Goal: Information Seeking & Learning: Learn about a topic

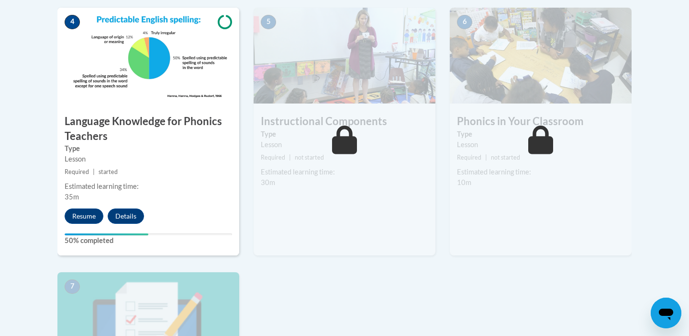
scroll to position [564, 0]
click at [134, 215] on button "Details" at bounding box center [126, 215] width 36 height 15
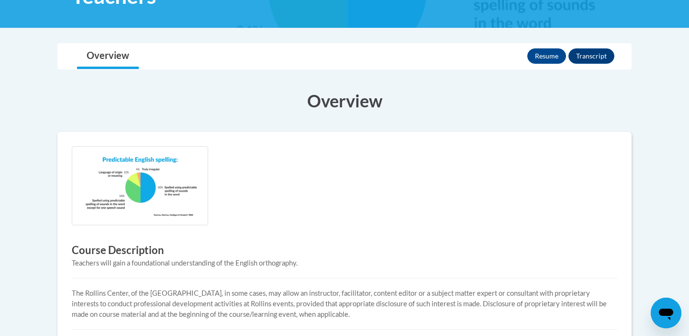
scroll to position [91, 0]
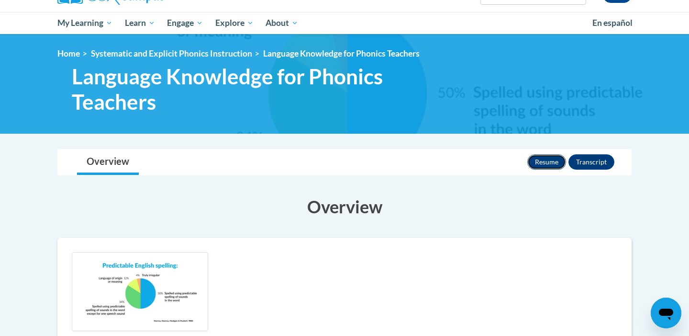
click at [531, 163] on button "Resume" at bounding box center [547, 161] width 39 height 15
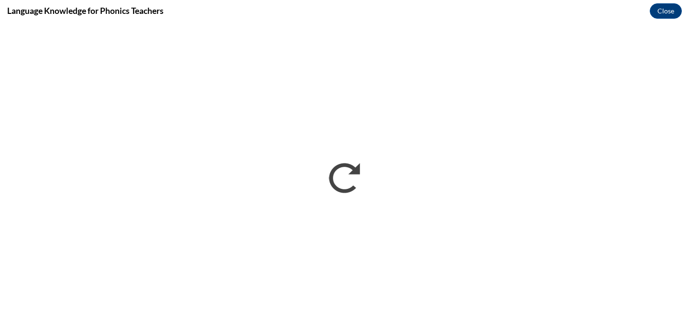
scroll to position [0, 0]
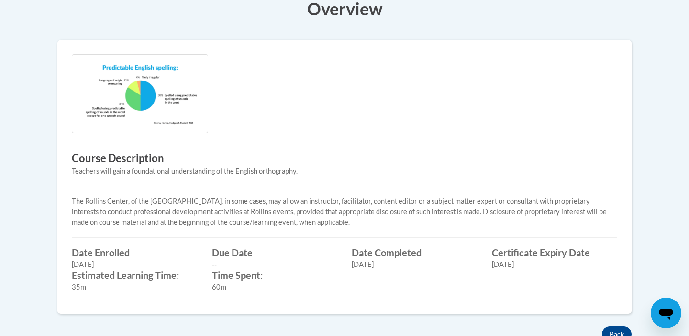
scroll to position [296, 0]
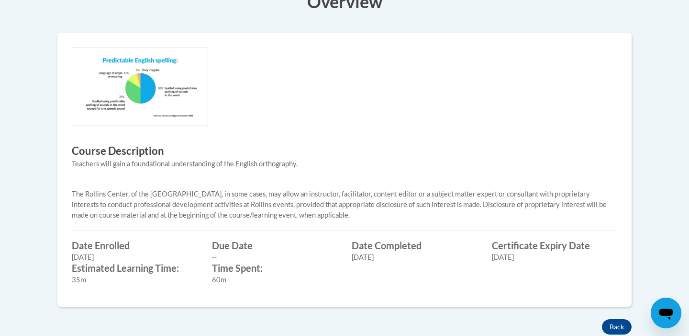
click at [187, 100] on img at bounding box center [140, 86] width 136 height 79
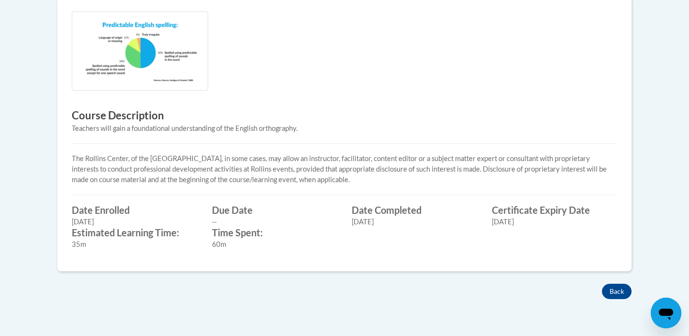
scroll to position [340, 0]
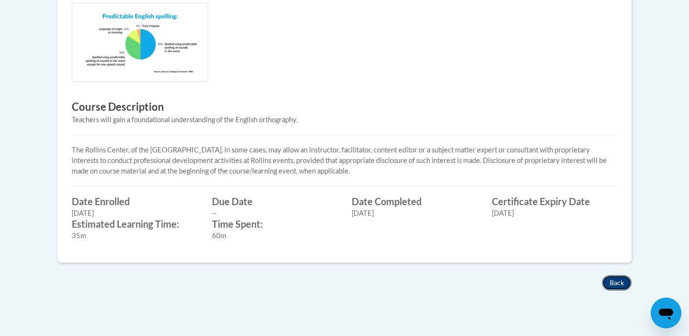
click at [616, 282] on button "Back" at bounding box center [617, 282] width 30 height 15
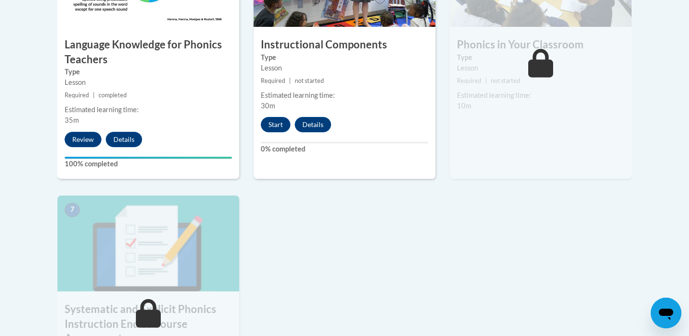
scroll to position [648, 0]
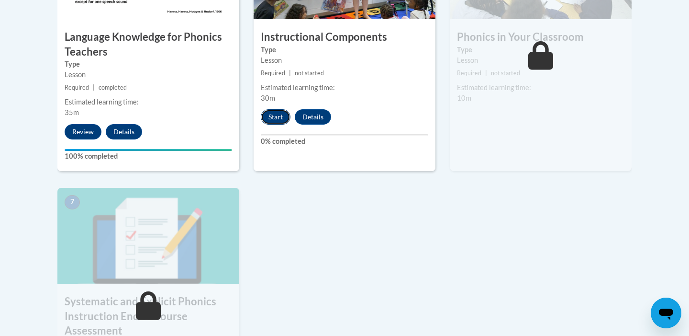
click at [274, 115] on button "Start" at bounding box center [276, 116] width 30 height 15
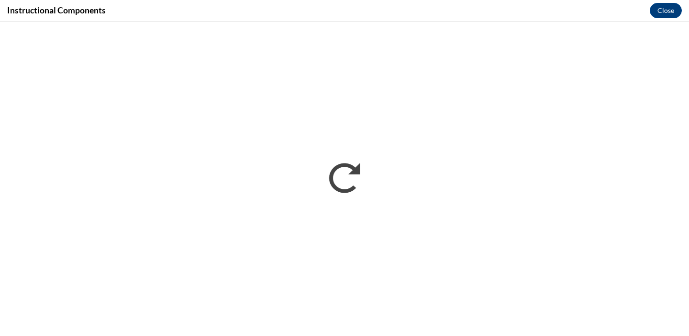
scroll to position [0, 0]
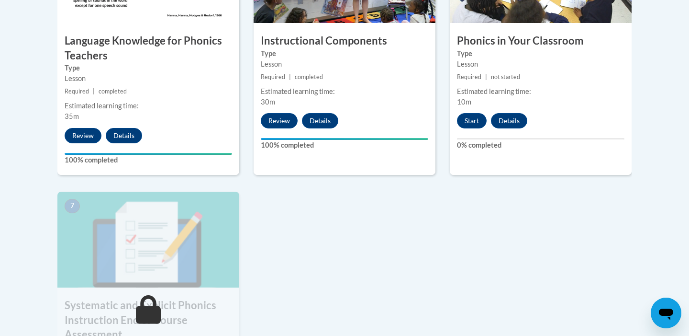
scroll to position [668, 0]
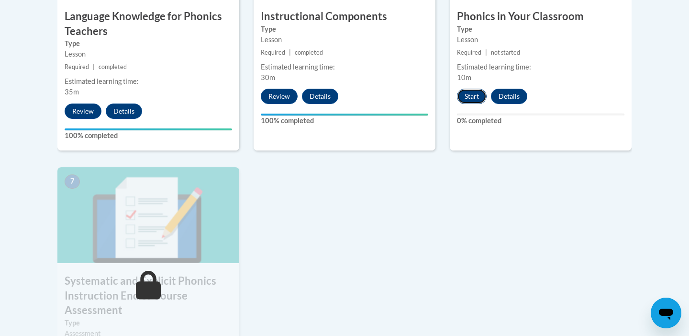
click at [473, 95] on button "Start" at bounding box center [472, 96] width 30 height 15
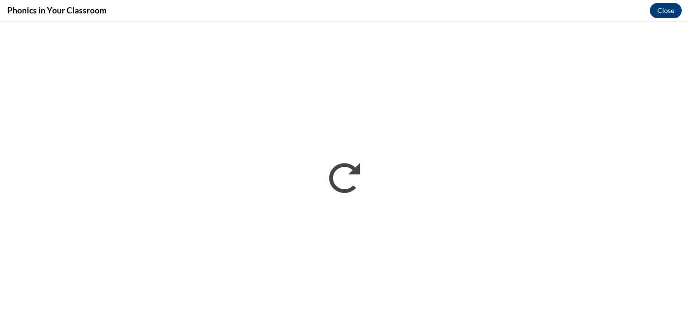
scroll to position [0, 0]
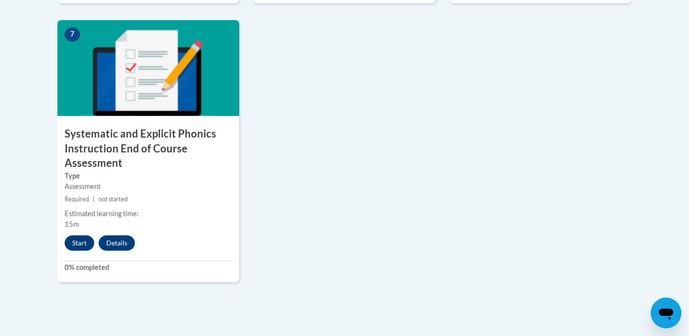
scroll to position [859, 0]
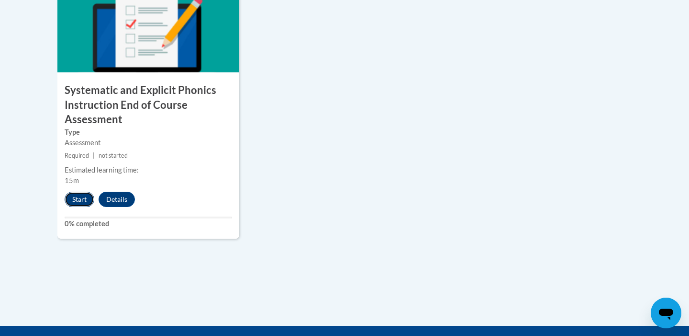
click at [79, 199] on button "Start" at bounding box center [80, 198] width 30 height 15
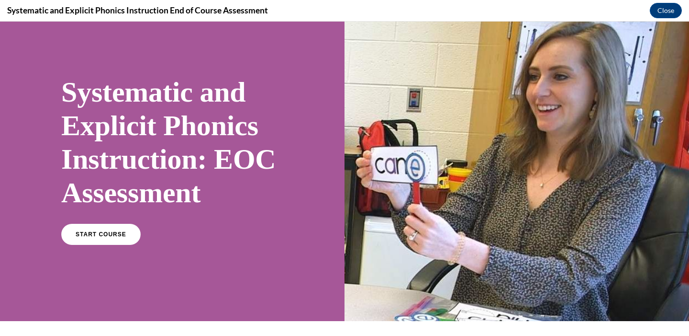
scroll to position [29, 0]
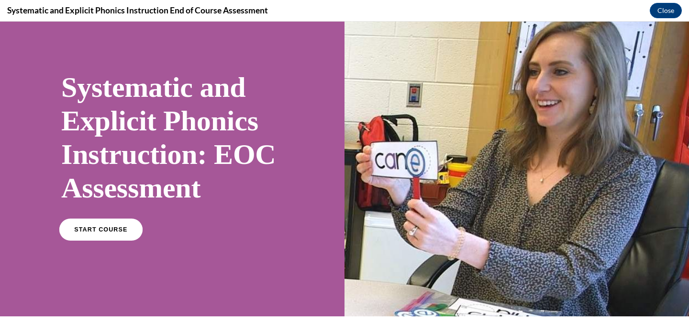
click at [115, 230] on span "START COURSE" at bounding box center [100, 229] width 53 height 7
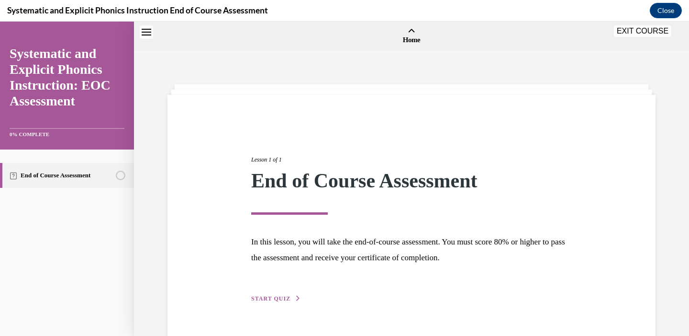
scroll to position [30, 0]
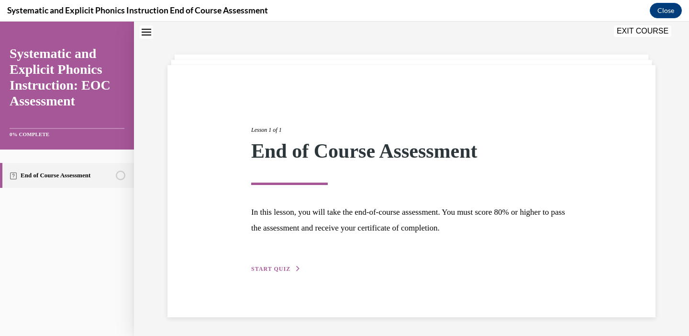
click at [270, 266] on span "START QUIZ" at bounding box center [270, 268] width 39 height 7
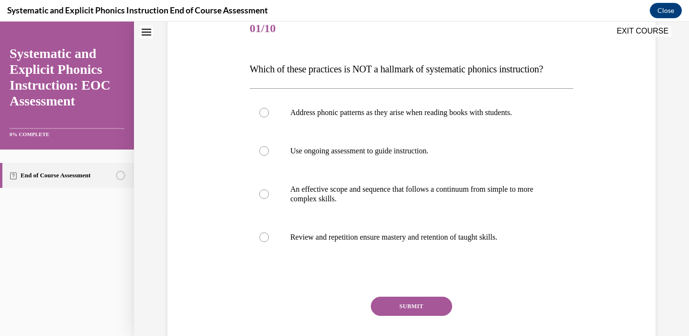
scroll to position [112, 0]
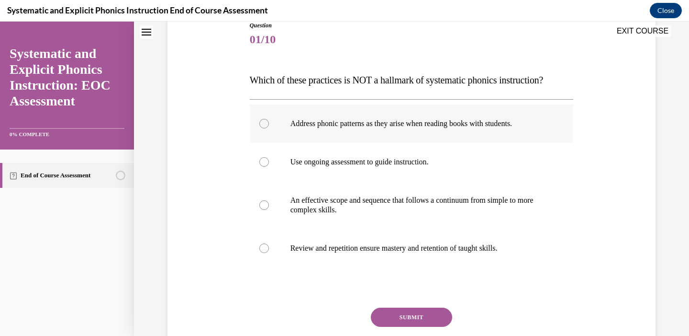
click at [352, 123] on p "Address phonic patterns as they arise when reading books with students." at bounding box center [420, 124] width 259 height 10
click at [405, 313] on button "SUBMIT" at bounding box center [411, 316] width 81 height 19
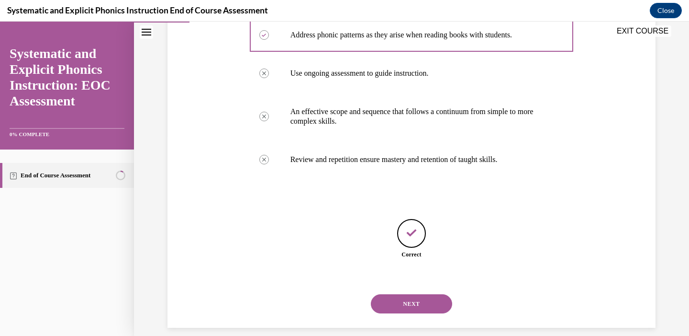
scroll to position [212, 0]
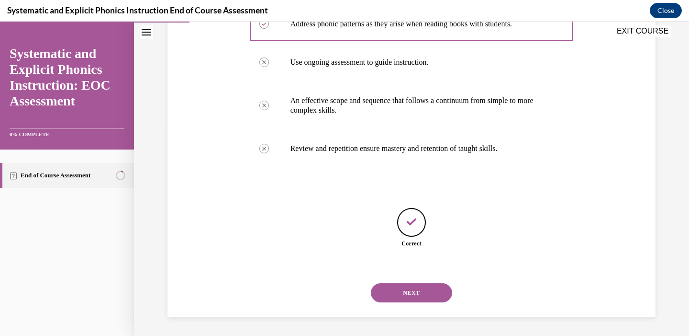
click at [412, 289] on button "NEXT" at bounding box center [411, 292] width 81 height 19
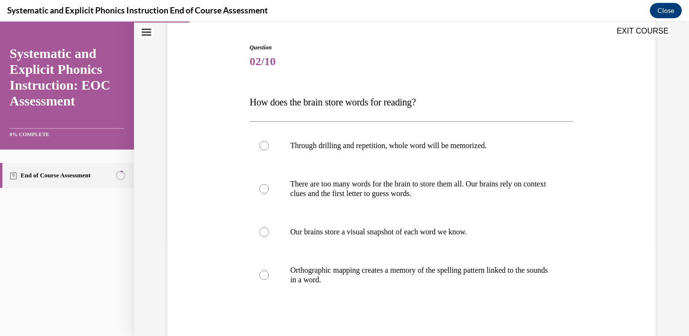
scroll to position [110, 0]
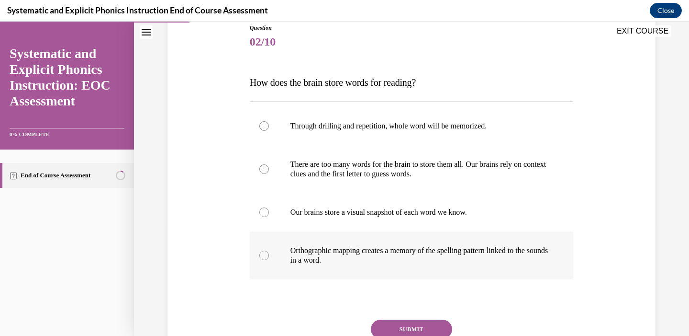
click at [333, 245] on div at bounding box center [412, 255] width 324 height 48
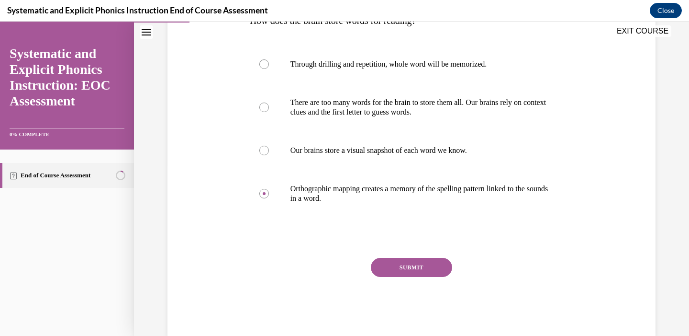
click at [408, 270] on button "SUBMIT" at bounding box center [411, 267] width 81 height 19
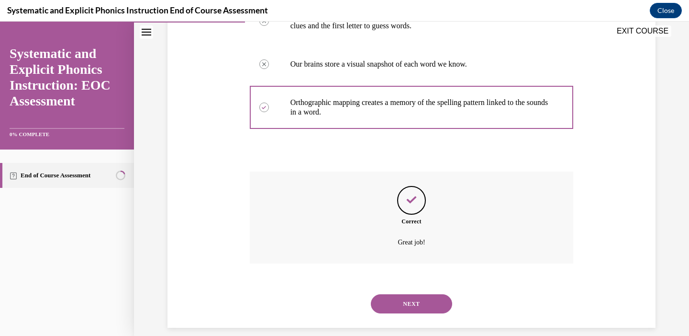
scroll to position [269, 0]
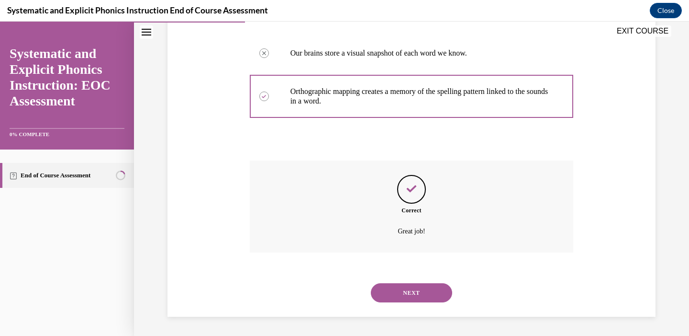
click at [415, 294] on button "NEXT" at bounding box center [411, 292] width 81 height 19
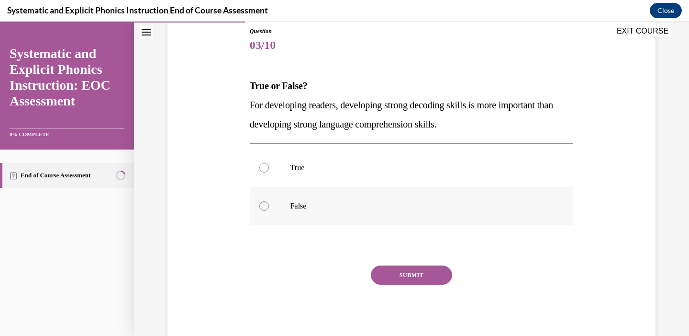
scroll to position [114, 0]
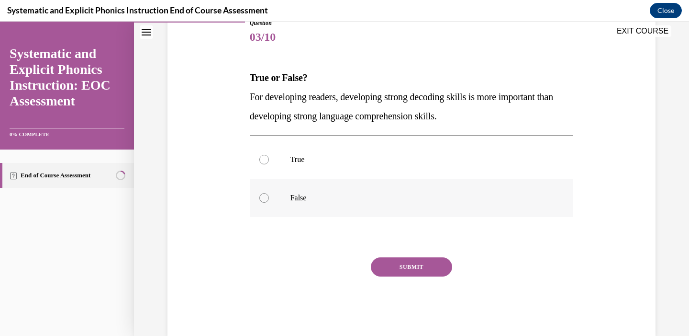
click at [339, 193] on p "False" at bounding box center [420, 198] width 259 height 10
click at [412, 262] on button "SUBMIT" at bounding box center [411, 266] width 81 height 19
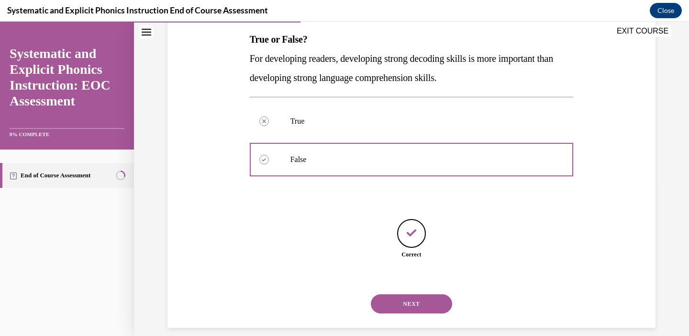
scroll to position [164, 0]
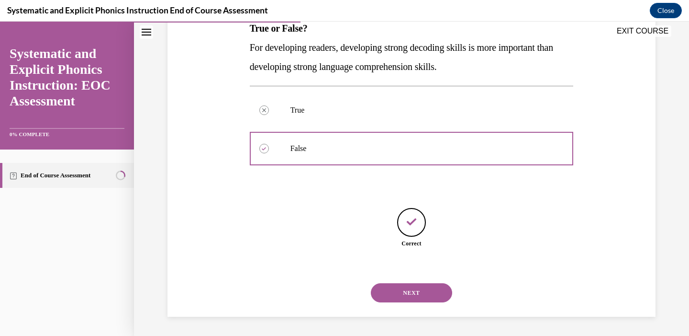
click at [412, 289] on button "NEXT" at bounding box center [411, 292] width 81 height 19
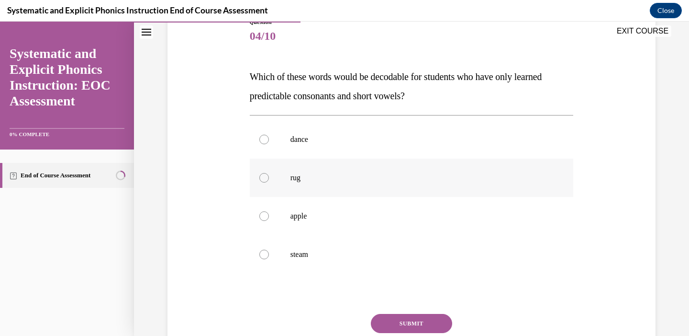
scroll to position [117, 0]
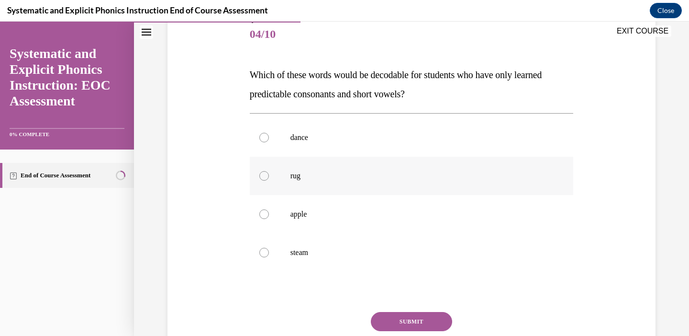
click at [305, 174] on p "rug" at bounding box center [420, 176] width 259 height 10
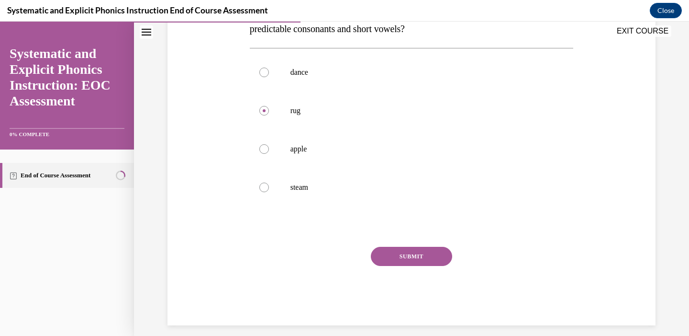
click at [409, 260] on button "SUBMIT" at bounding box center [411, 256] width 81 height 19
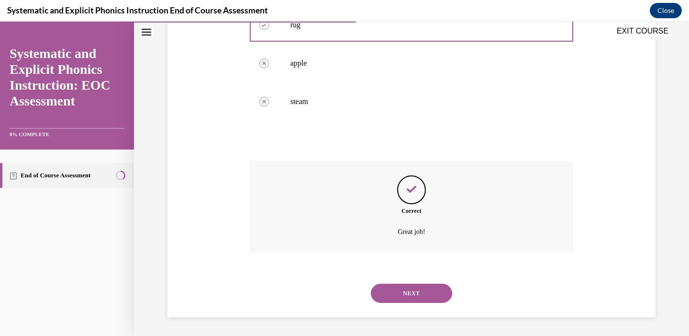
scroll to position [269, 0]
click at [413, 288] on button "NEXT" at bounding box center [411, 292] width 81 height 19
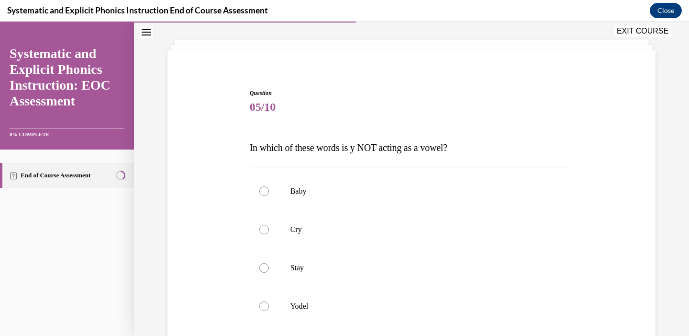
scroll to position [70, 0]
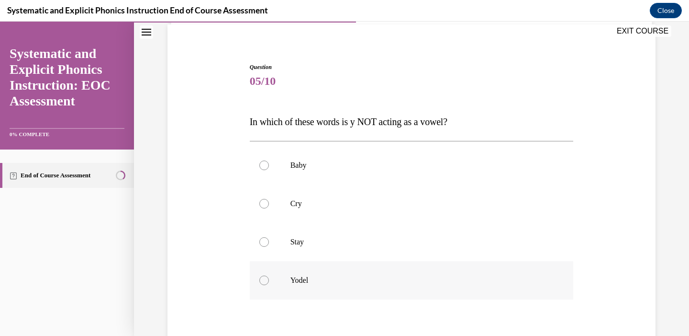
click at [315, 275] on p "Yodel" at bounding box center [420, 280] width 259 height 10
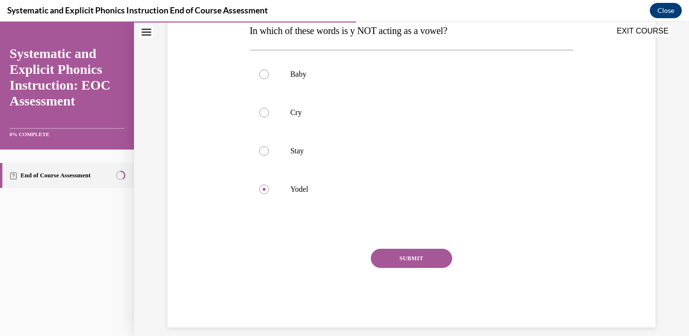
click at [416, 259] on button "SUBMIT" at bounding box center [411, 257] width 81 height 19
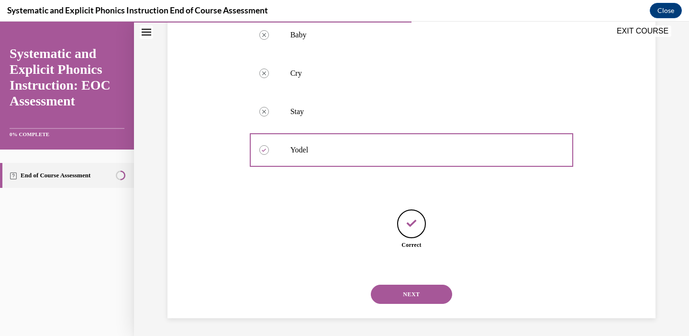
scroll to position [202, 0]
click at [414, 286] on button "NEXT" at bounding box center [411, 292] width 81 height 19
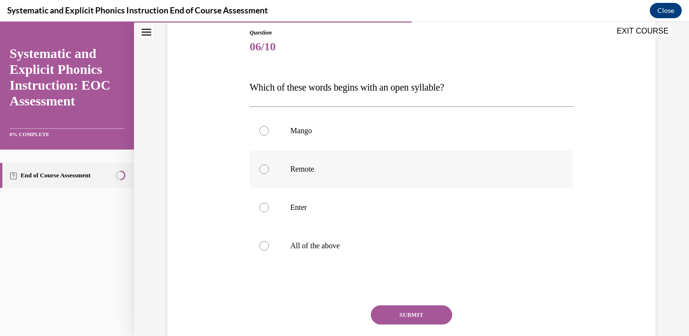
scroll to position [109, 0]
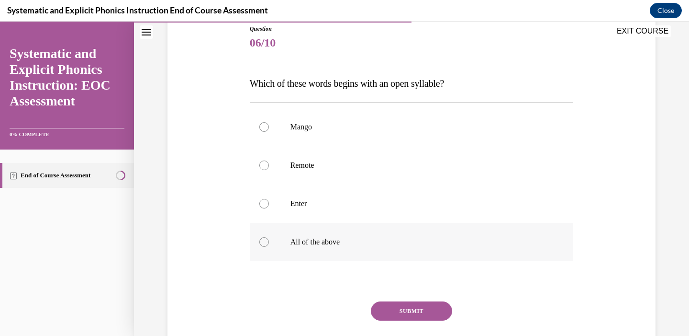
click at [312, 242] on p "All of the above" at bounding box center [420, 242] width 259 height 10
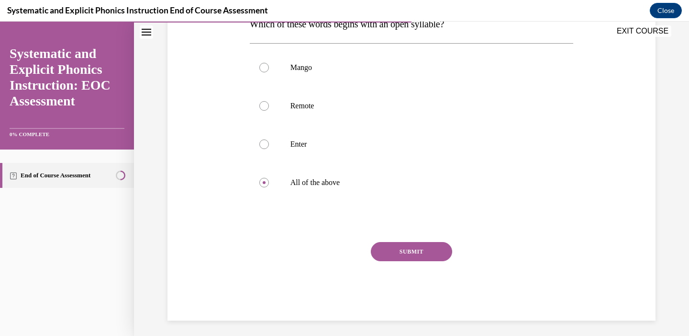
click at [409, 254] on button "SUBMIT" at bounding box center [411, 251] width 81 height 19
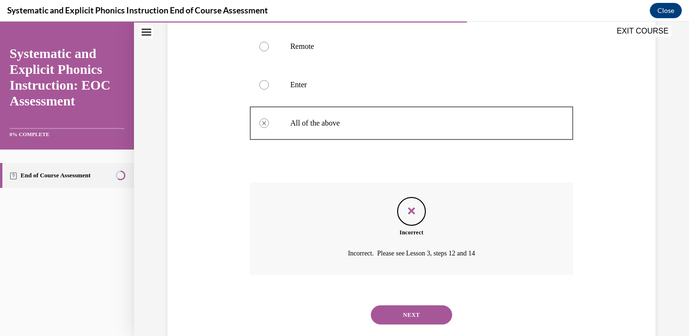
scroll to position [212, 0]
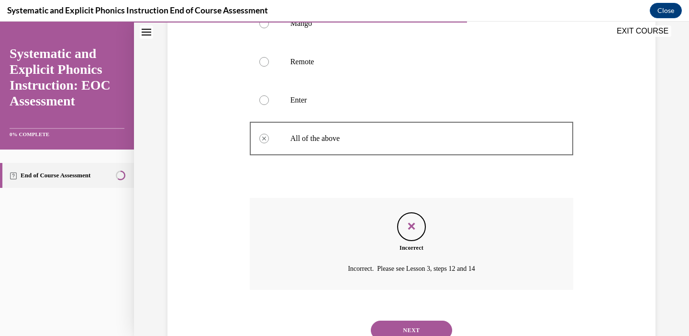
click at [281, 98] on div at bounding box center [412, 100] width 324 height 38
click at [258, 100] on div at bounding box center [412, 100] width 324 height 38
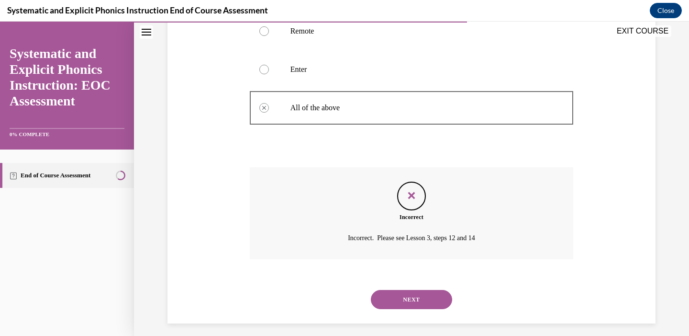
scroll to position [249, 0]
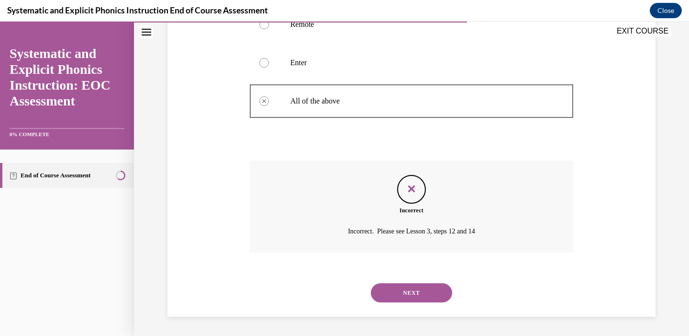
click at [423, 293] on button "NEXT" at bounding box center [411, 292] width 81 height 19
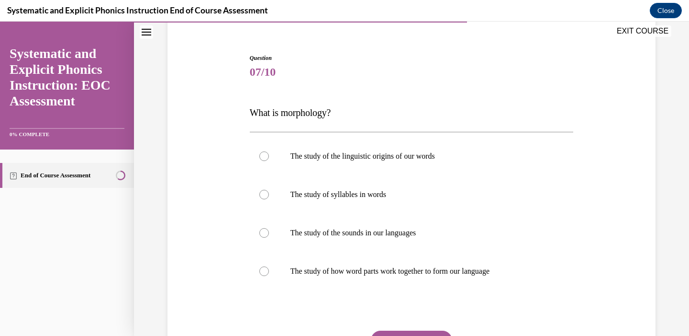
scroll to position [90, 0]
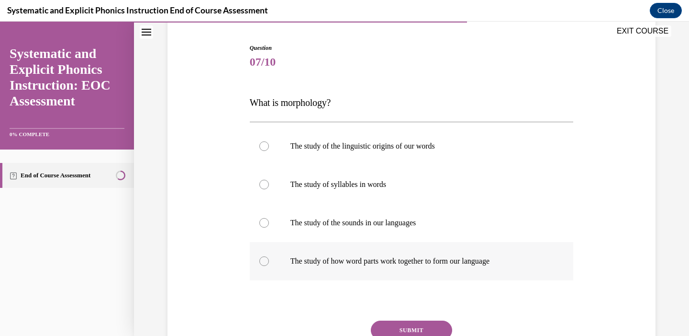
click at [348, 257] on p "The study of how word parts work together to form our language" at bounding box center [420, 261] width 259 height 10
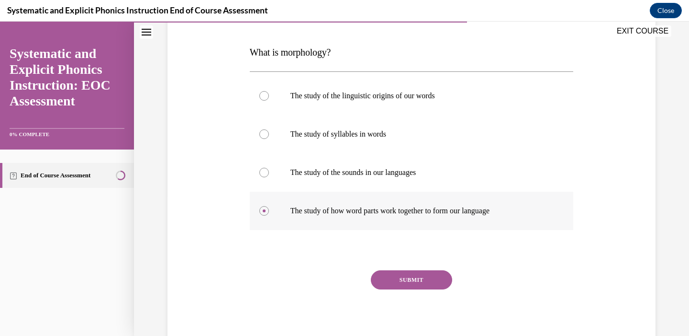
scroll to position [145, 0]
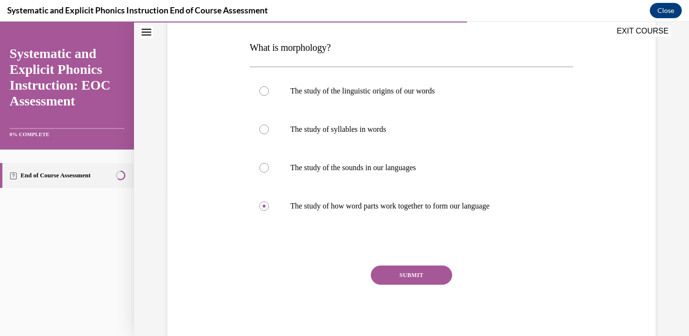
click at [410, 272] on button "SUBMIT" at bounding box center [411, 274] width 81 height 19
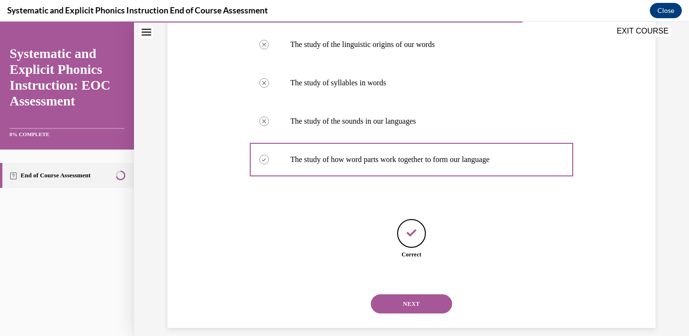
scroll to position [202, 0]
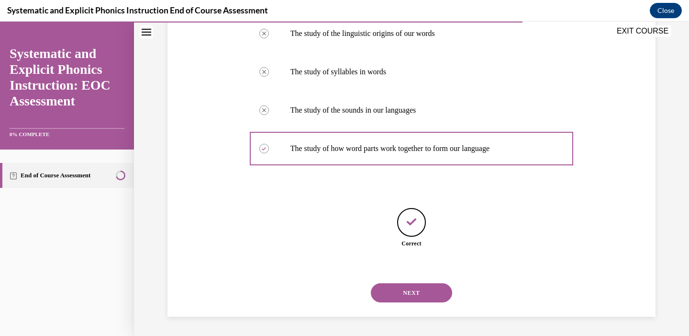
click at [411, 290] on button "NEXT" at bounding box center [411, 292] width 81 height 19
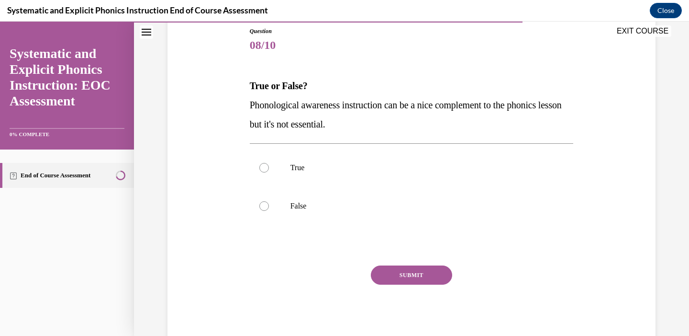
scroll to position [115, 0]
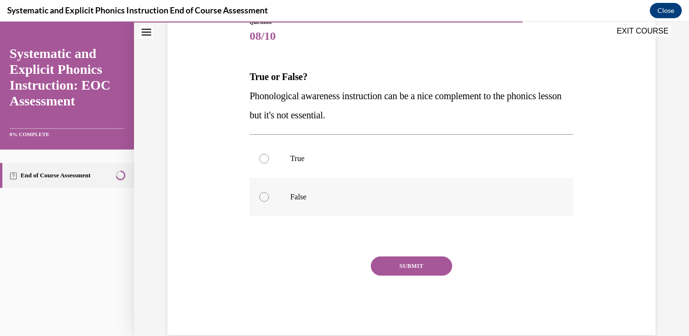
click at [312, 194] on p "False" at bounding box center [420, 197] width 259 height 10
click at [412, 261] on button "SUBMIT" at bounding box center [411, 265] width 81 height 19
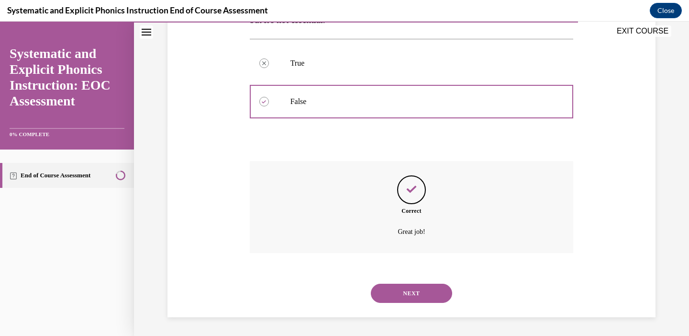
scroll to position [211, 0]
click at [417, 288] on button "NEXT" at bounding box center [411, 292] width 81 height 19
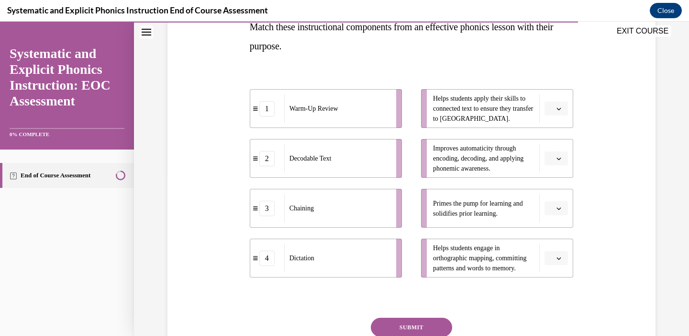
scroll to position [171, 0]
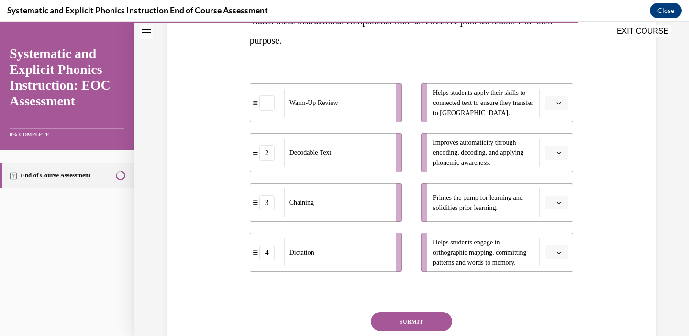
click at [551, 198] on span "Please select an option" at bounding box center [552, 203] width 3 height 10
click at [558, 239] on div "1" at bounding box center [555, 242] width 24 height 19
click at [558, 239] on li "Helps students engage in orthographic mapping, committing patterns and words to…" at bounding box center [497, 252] width 152 height 39
click at [559, 150] on icon "button" at bounding box center [559, 152] width 5 height 5
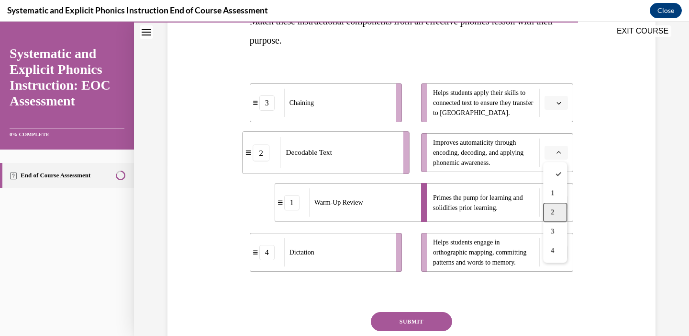
click at [560, 210] on div "2" at bounding box center [555, 212] width 24 height 19
click at [561, 256] on button "button" at bounding box center [556, 252] width 23 height 14
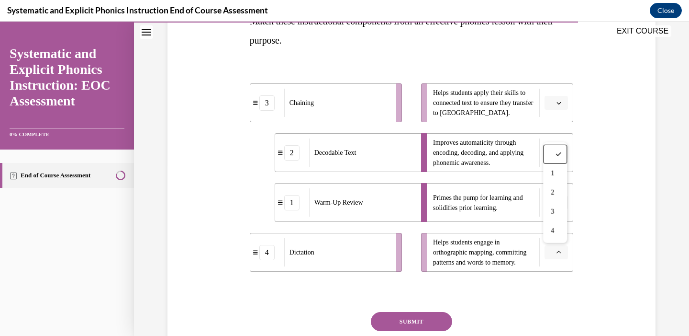
click at [563, 103] on button "button" at bounding box center [556, 103] width 23 height 14
click at [560, 180] on div "3" at bounding box center [555, 181] width 24 height 19
click at [563, 249] on button "button" at bounding box center [556, 252] width 23 height 14
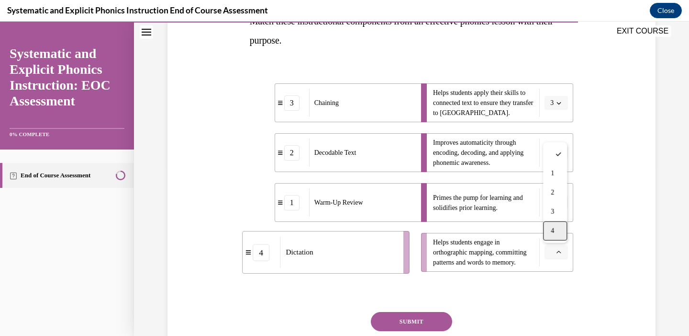
click at [559, 227] on div "4" at bounding box center [555, 230] width 24 height 19
click at [425, 321] on button "SUBMIT" at bounding box center [411, 321] width 81 height 19
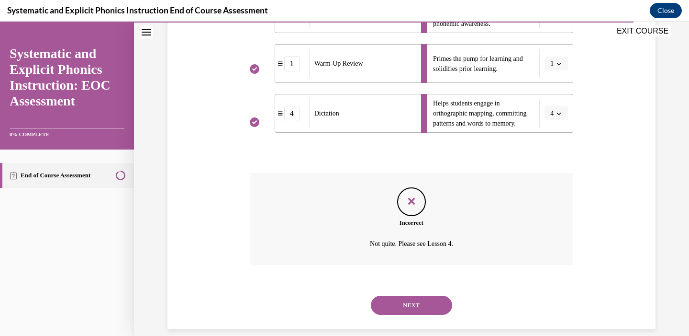
scroll to position [322, 0]
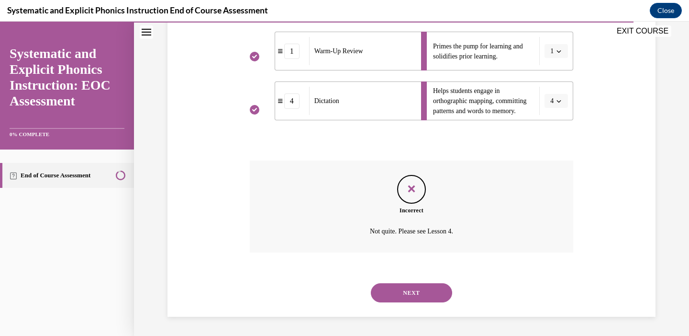
click at [418, 291] on button "NEXT" at bounding box center [411, 292] width 81 height 19
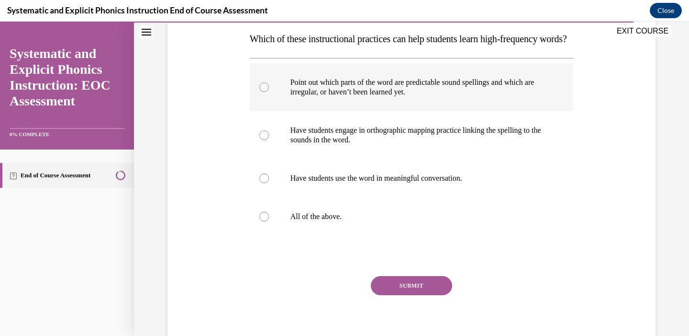
scroll to position [158, 0]
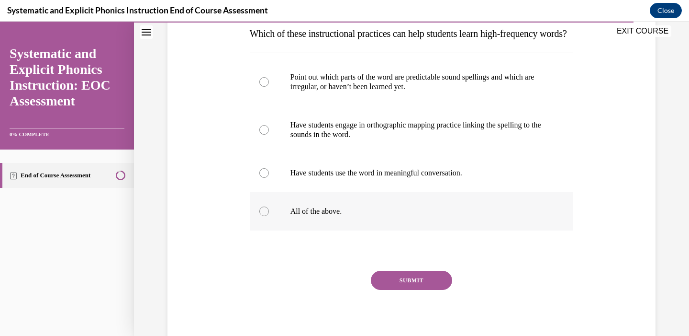
click at [358, 230] on div at bounding box center [412, 211] width 324 height 38
click at [400, 290] on button "SUBMIT" at bounding box center [411, 279] width 81 height 19
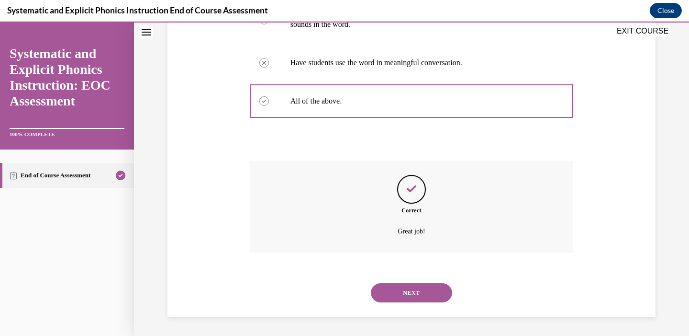
scroll to position [288, 0]
click at [406, 297] on button "NEXT" at bounding box center [411, 292] width 81 height 19
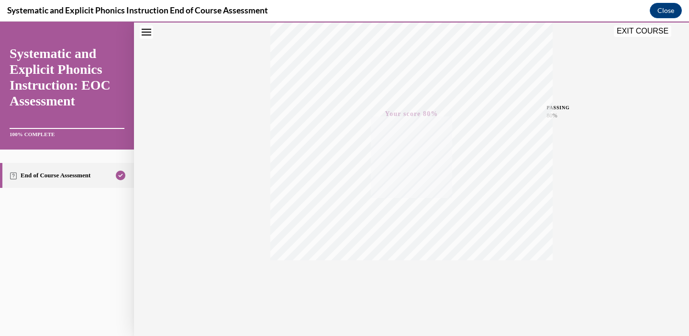
scroll to position [177, 0]
click at [641, 30] on button "EXIT COURSE" at bounding box center [642, 30] width 57 height 11
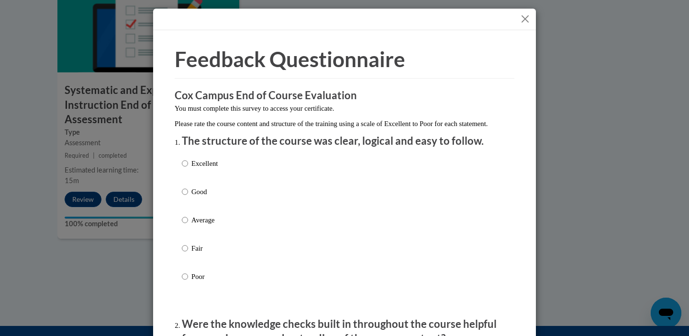
scroll to position [2, 0]
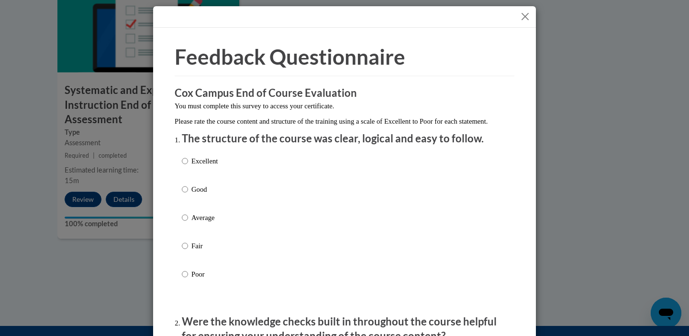
click at [193, 166] on p "Excellent" at bounding box center [204, 161] width 26 height 11
click at [188, 166] on input "Excellent" at bounding box center [185, 161] width 6 height 11
radio input "true"
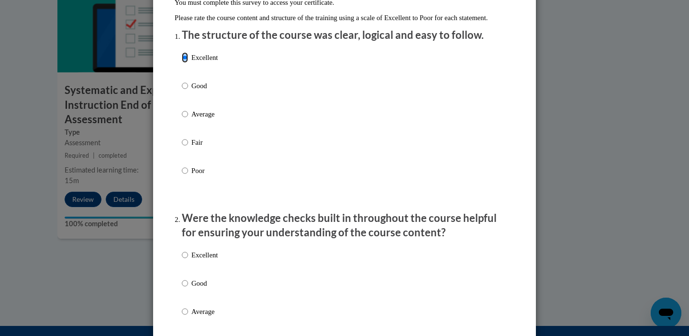
scroll to position [275, 0]
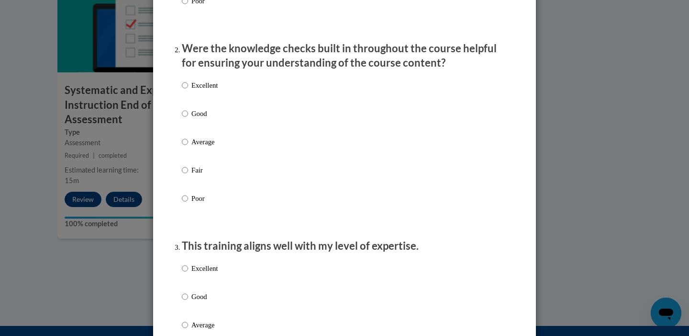
click at [210, 71] on p "Were the knowledge checks built in throughout the course helpful for ensuring y…" at bounding box center [345, 56] width 326 height 30
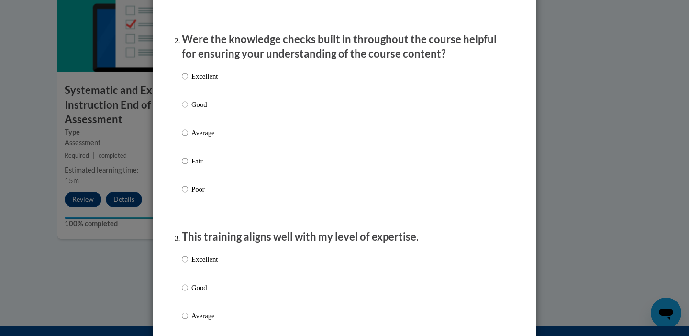
click at [207, 81] on p "Excellent" at bounding box center [204, 76] width 26 height 11
click at [188, 81] on input "Excellent" at bounding box center [185, 76] width 6 height 11
radio input "true"
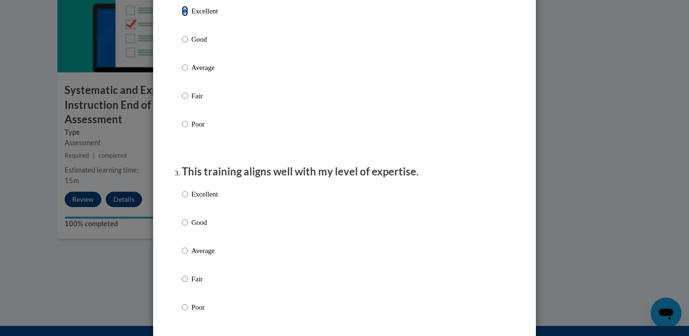
scroll to position [525, 0]
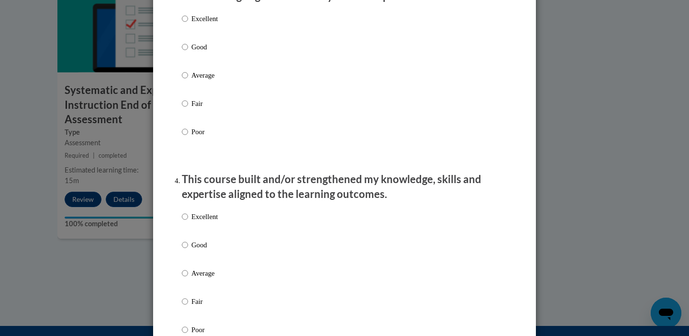
click at [200, 24] on p "Excellent" at bounding box center [204, 18] width 26 height 11
click at [188, 24] on input "Excellent" at bounding box center [185, 18] width 6 height 11
radio input "true"
click at [200, 220] on div "Excellent Good Average Fair Poor" at bounding box center [200, 280] width 36 height 148
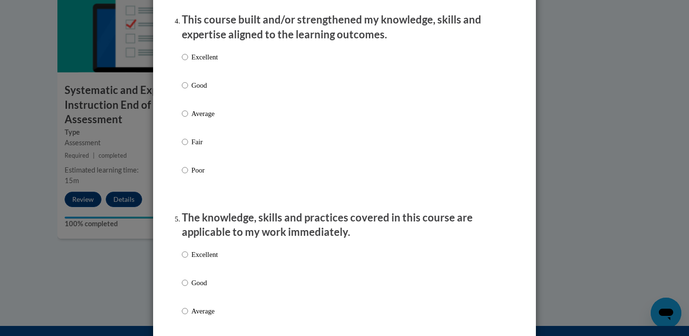
scroll to position [662, 0]
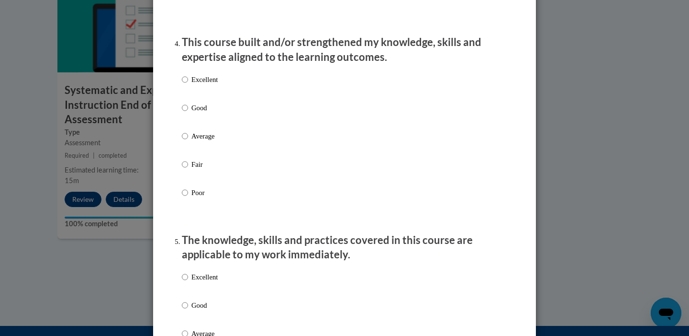
click at [192, 85] on p "Excellent" at bounding box center [204, 79] width 26 height 11
click at [188, 85] on input "Excellent" at bounding box center [185, 79] width 6 height 11
radio input "true"
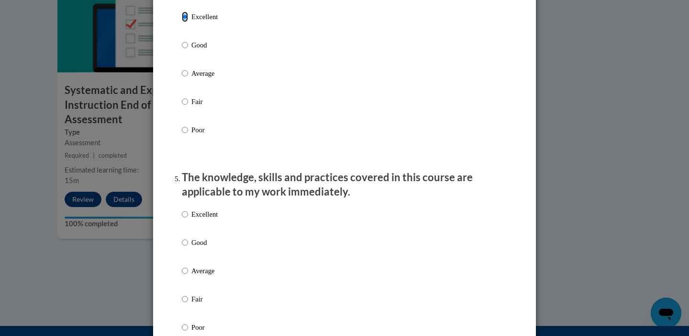
scroll to position [822, 0]
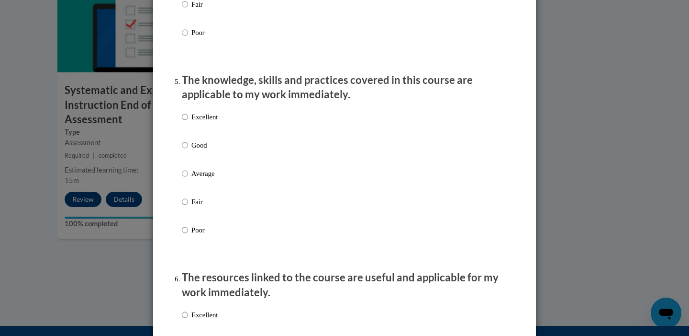
click at [193, 122] on p "Excellent" at bounding box center [204, 117] width 26 height 11
click at [188, 122] on input "Excellent" at bounding box center [185, 117] width 6 height 11
radio input "true"
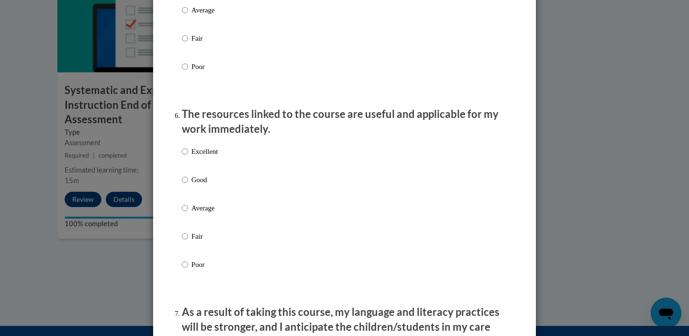
click at [193, 157] on p "Excellent" at bounding box center [204, 151] width 26 height 11
click at [188, 157] on input "Excellent" at bounding box center [185, 151] width 6 height 11
radio input "true"
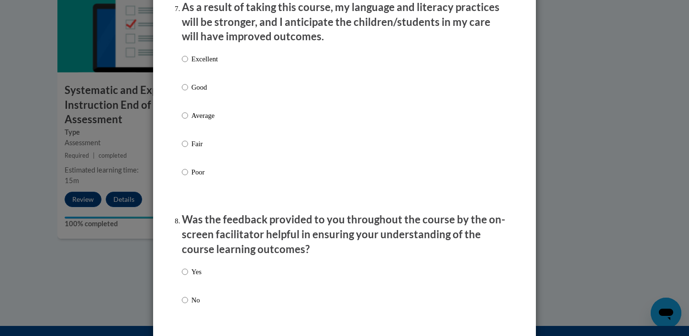
click at [196, 64] on p "Excellent" at bounding box center [204, 59] width 26 height 11
click at [188, 64] on input "Excellent" at bounding box center [185, 59] width 6 height 11
radio input "true"
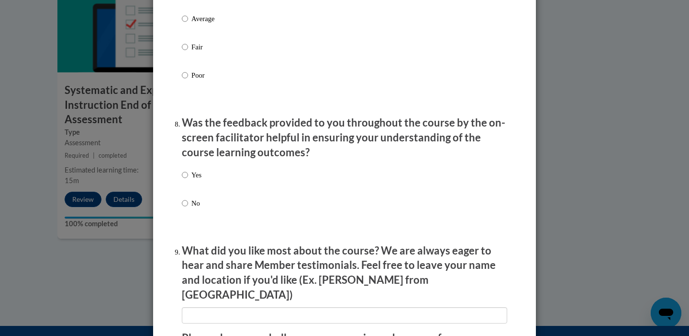
click at [197, 180] on p "Yes" at bounding box center [196, 174] width 10 height 11
click at [188, 180] on input "Yes" at bounding box center [185, 174] width 6 height 11
radio input "true"
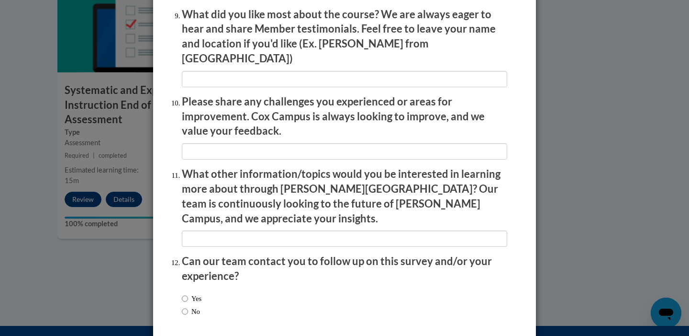
scroll to position [1656, 0]
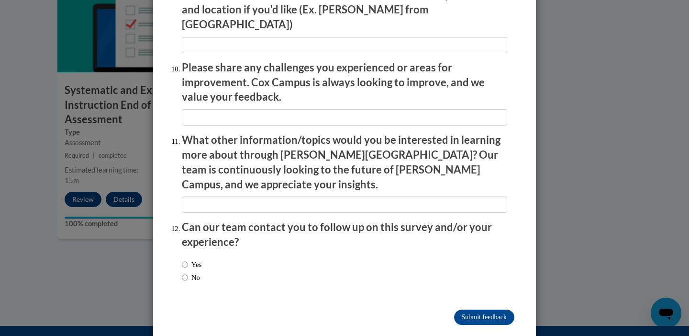
click at [190, 259] on label "Yes" at bounding box center [192, 264] width 20 height 11
click at [188, 259] on input "Yes" at bounding box center [185, 264] width 6 height 11
radio input "true"
click at [472, 309] on input "Submit feedback" at bounding box center [484, 316] width 60 height 15
